Goal: Find specific page/section

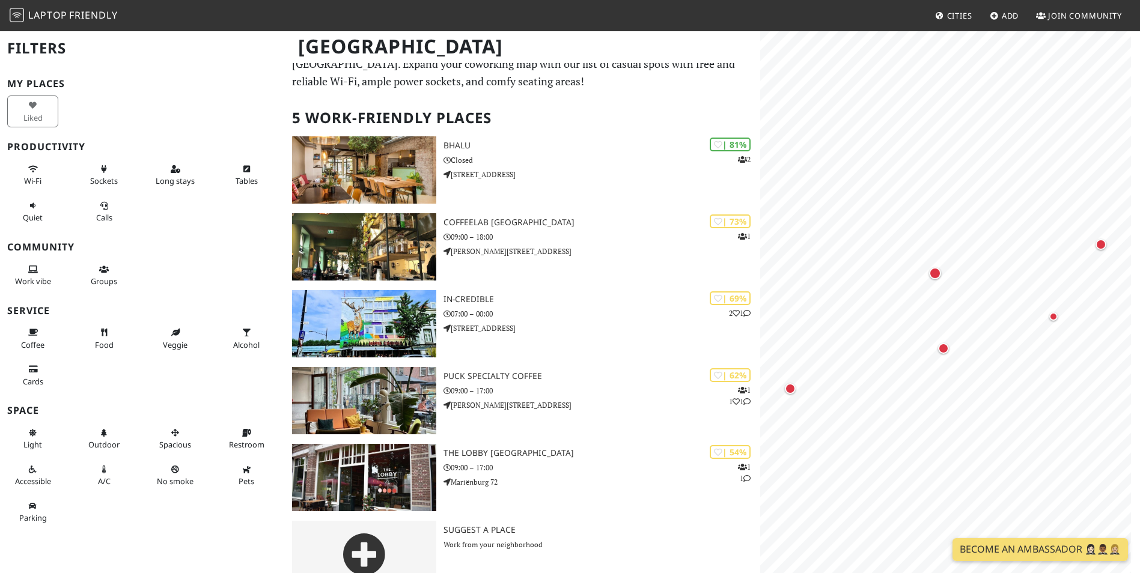
scroll to position [50, 0]
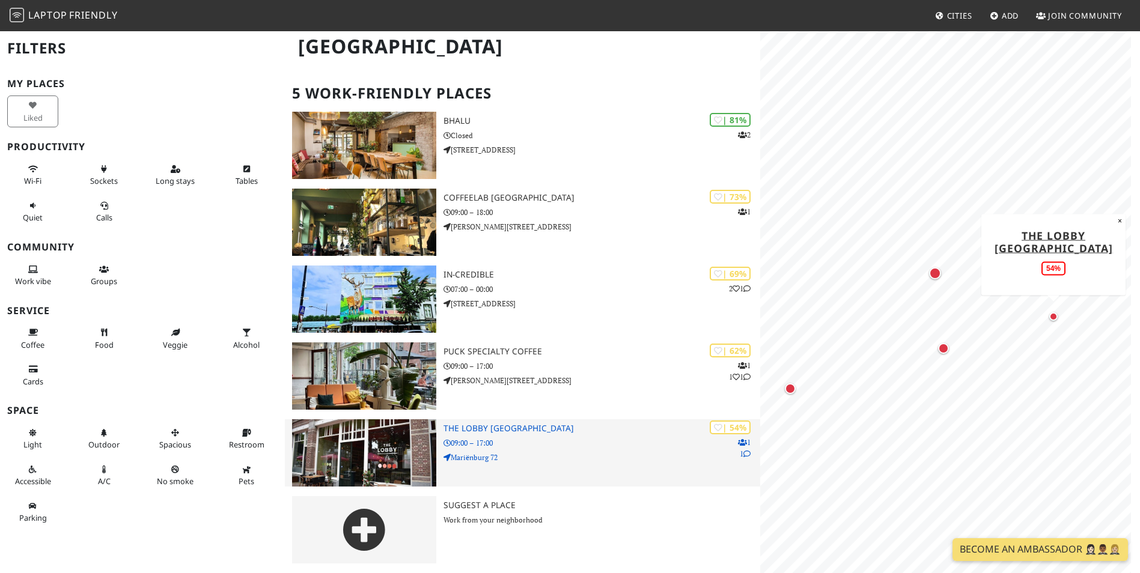
click at [399, 453] on img at bounding box center [364, 453] width 144 height 67
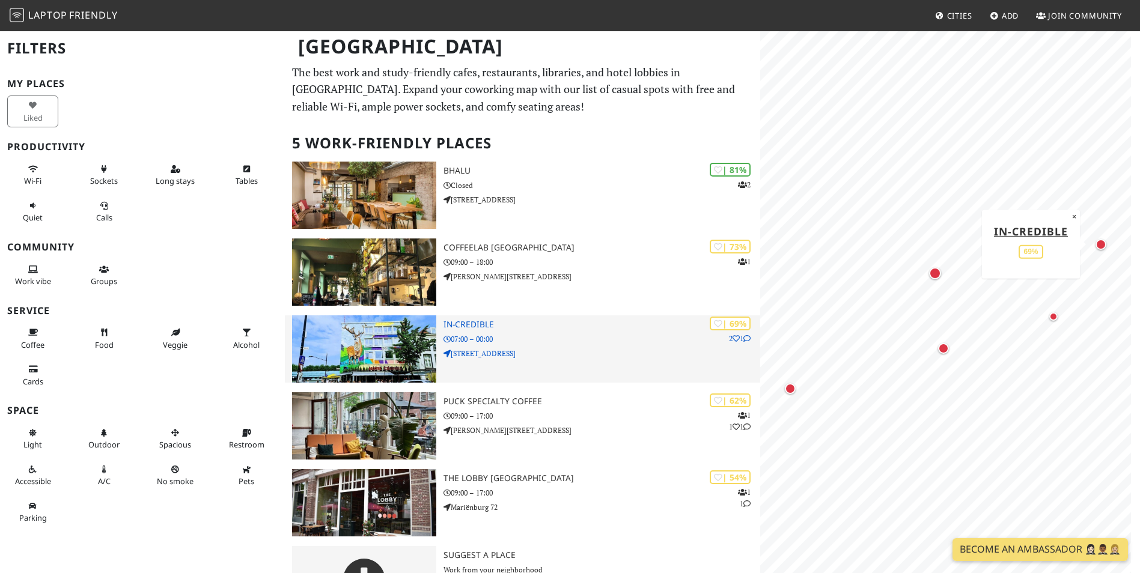
click at [359, 340] on img at bounding box center [364, 349] width 144 height 67
